Goal: Task Accomplishment & Management: Manage account settings

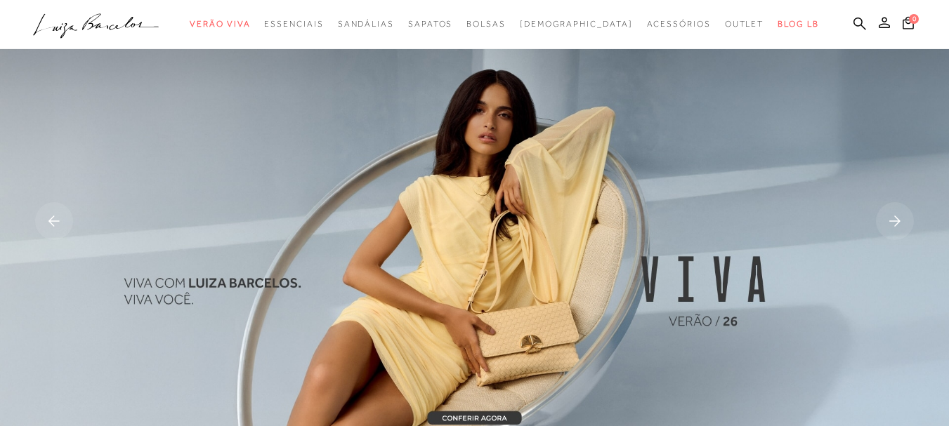
click at [878, 22] on icon at bounding box center [883, 22] width 11 height 11
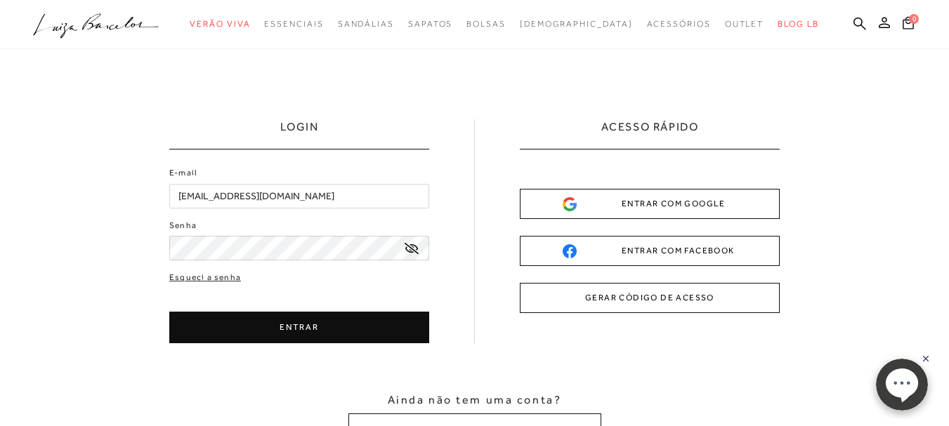
click at [297, 329] on button "ENTRAR" at bounding box center [299, 328] width 260 height 32
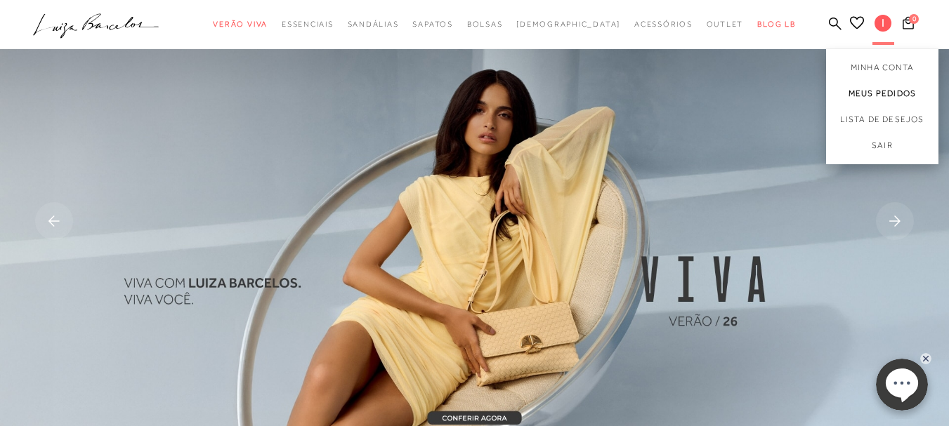
click at [859, 91] on link "Meus Pedidos" at bounding box center [882, 94] width 112 height 26
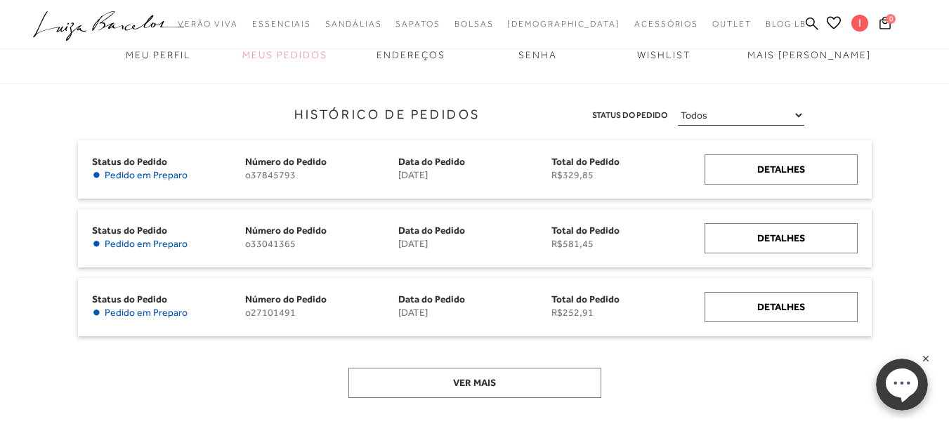
scroll to position [211, 0]
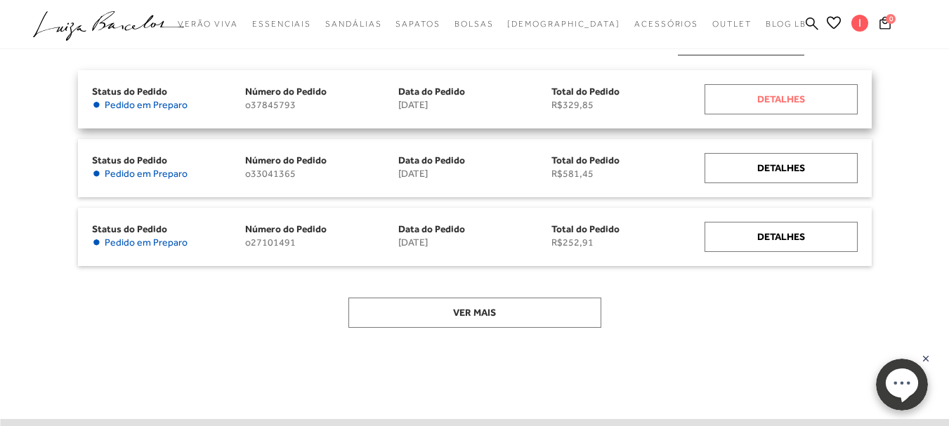
click at [781, 97] on div "Detalhes" at bounding box center [780, 99] width 153 height 30
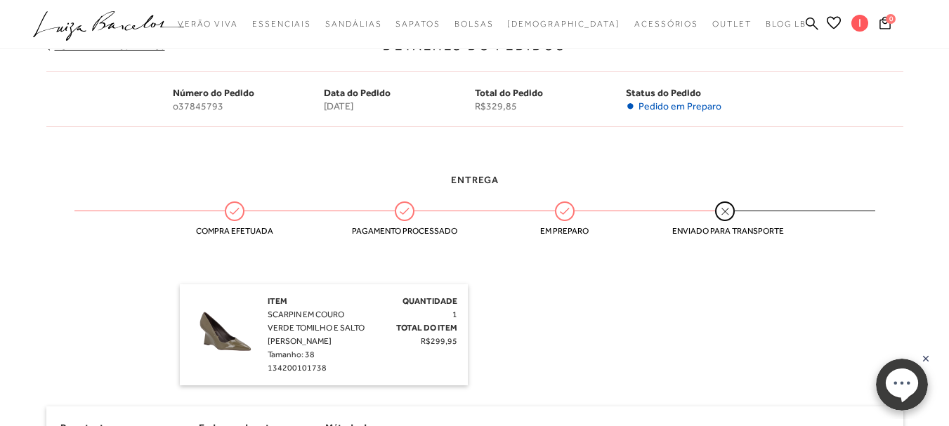
scroll to position [351, 0]
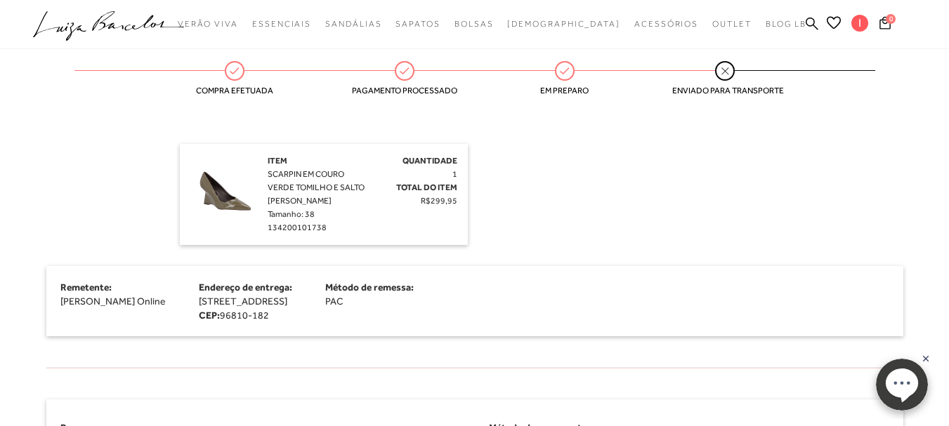
click at [232, 204] on img at bounding box center [225, 189] width 70 height 70
click at [233, 204] on img at bounding box center [225, 189] width 70 height 70
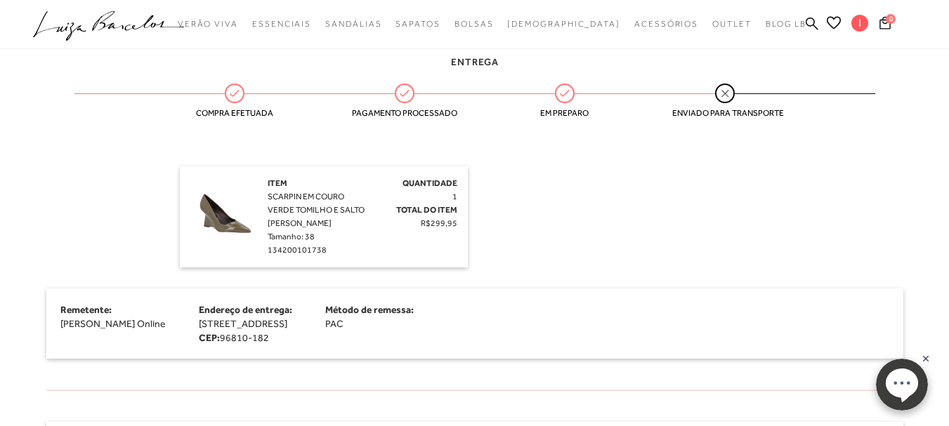
scroll to position [0, 0]
